Goal: Task Accomplishment & Management: Manage account settings

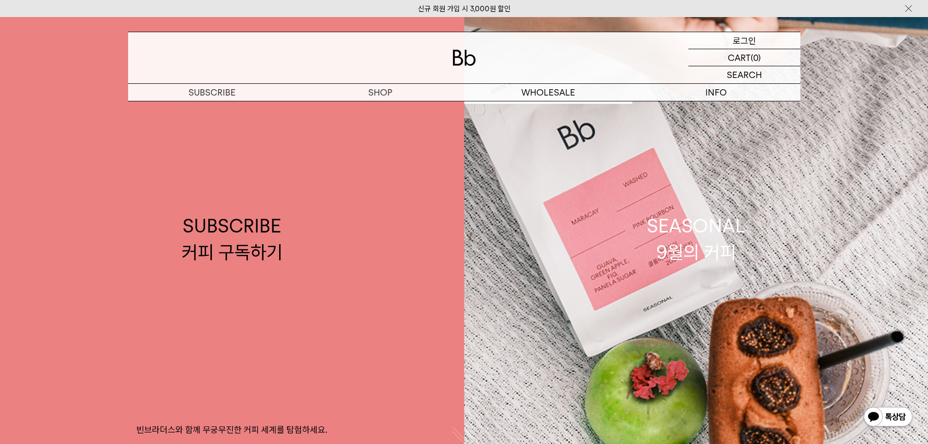
click at [743, 40] on p "로그인" at bounding box center [744, 40] width 23 height 17
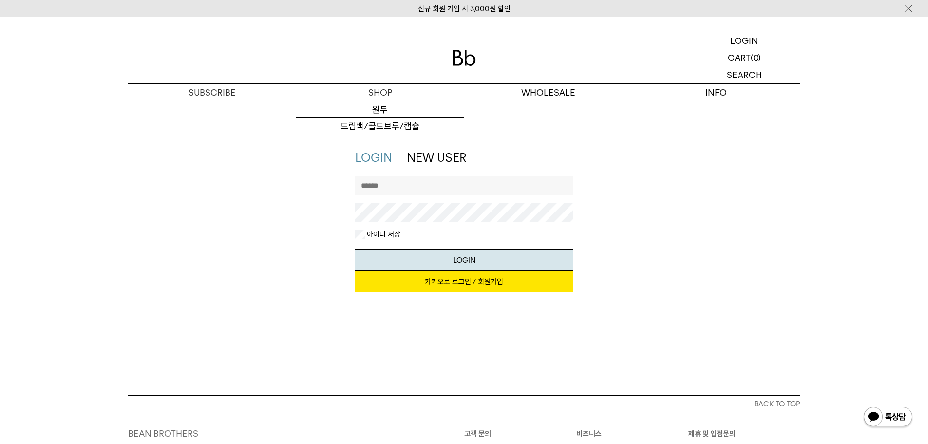
click at [477, 285] on link "카카오로 로그인 / 회원가입" at bounding box center [464, 281] width 218 height 21
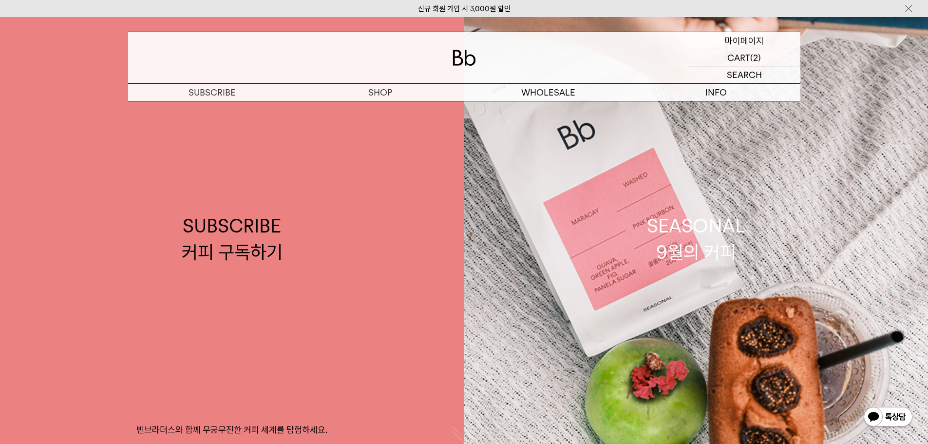
click at [743, 40] on p "마이페이지" at bounding box center [744, 40] width 39 height 17
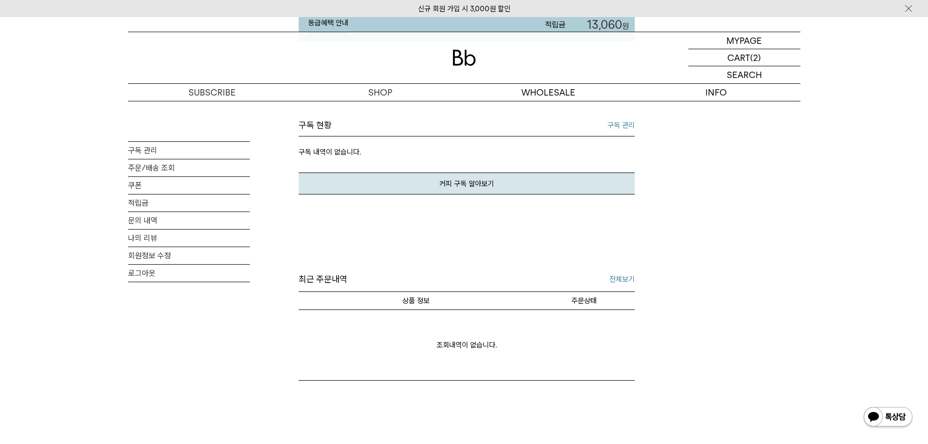
scroll to position [195, 0]
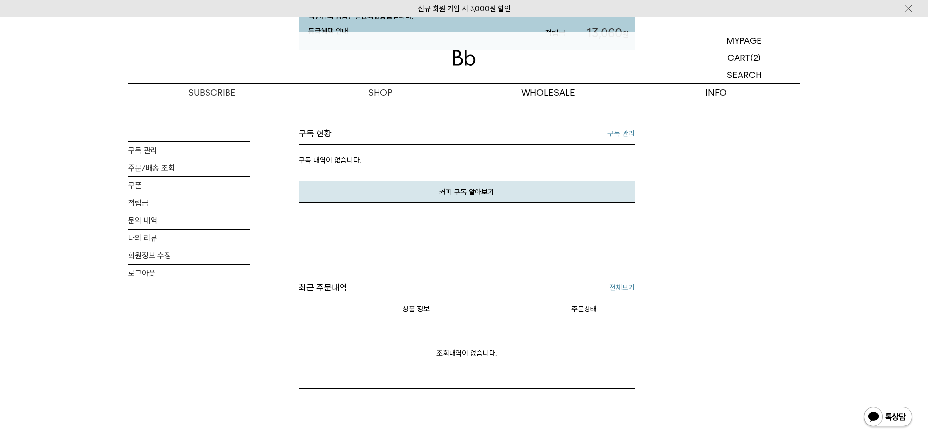
click at [622, 139] on link "구독 관리" at bounding box center [621, 134] width 27 height 12
click at [165, 172] on link "주문/배송 조회" at bounding box center [189, 167] width 122 height 17
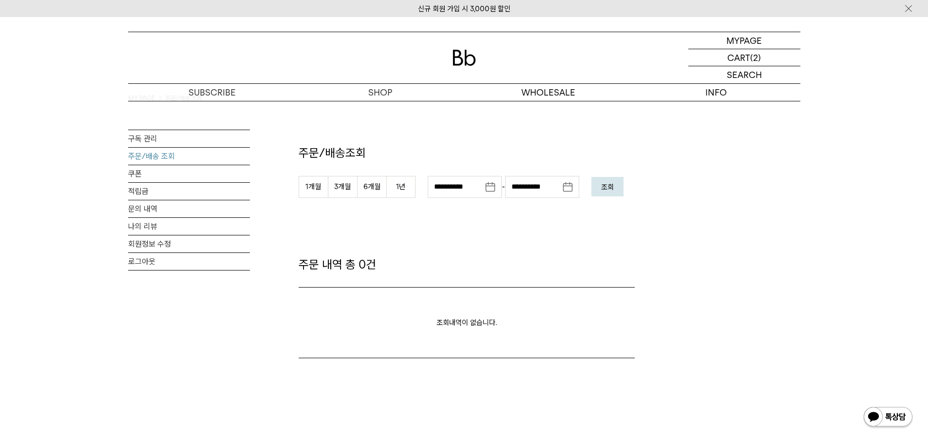
click at [602, 193] on button "조회" at bounding box center [608, 186] width 32 height 19
click at [610, 184] on em "조회" at bounding box center [607, 187] width 13 height 9
click at [326, 189] on button "1개월" at bounding box center [313, 187] width 29 height 22
click at [338, 189] on button "3개월" at bounding box center [342, 187] width 29 height 22
type input "**********"
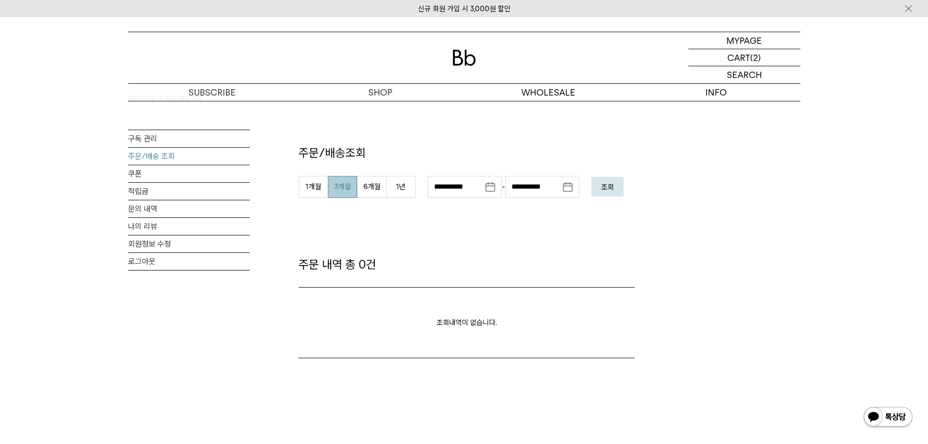
click at [614, 188] on em "조회" at bounding box center [607, 187] width 13 height 9
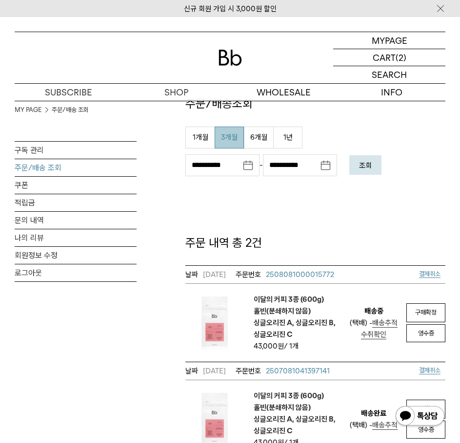
scroll to position [49, 0]
